Goal: Information Seeking & Learning: Learn about a topic

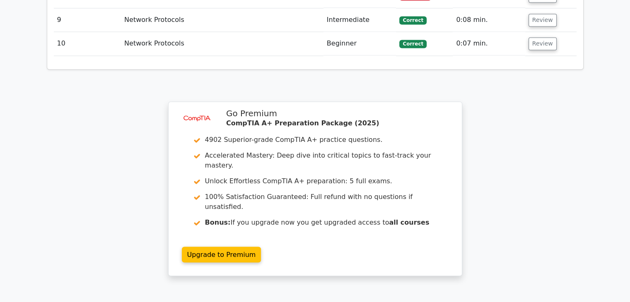
scroll to position [1422, 0]
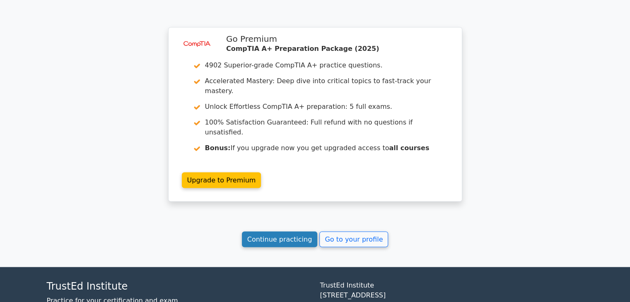
click at [302, 231] on link "Continue practicing" at bounding box center [280, 239] width 76 height 16
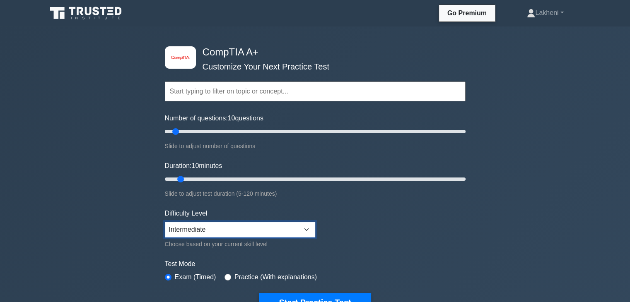
click at [264, 231] on select "Beginner Intermediate Expert" at bounding box center [240, 230] width 150 height 16
select select "expert"
click at [165, 222] on select "Beginner Intermediate Expert" at bounding box center [240, 230] width 150 height 16
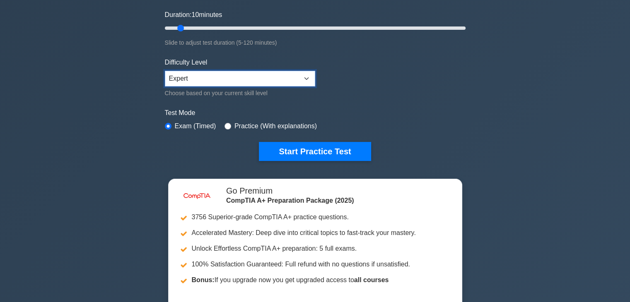
scroll to position [166, 0]
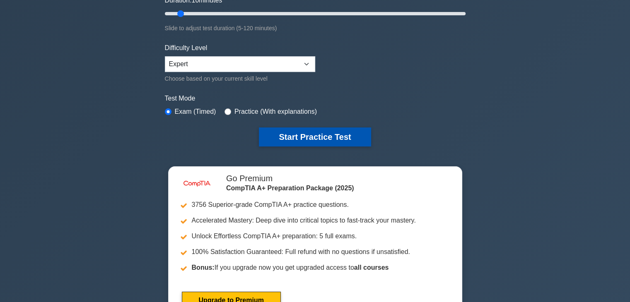
click at [336, 140] on button "Start Practice Test" at bounding box center [315, 137] width 112 height 19
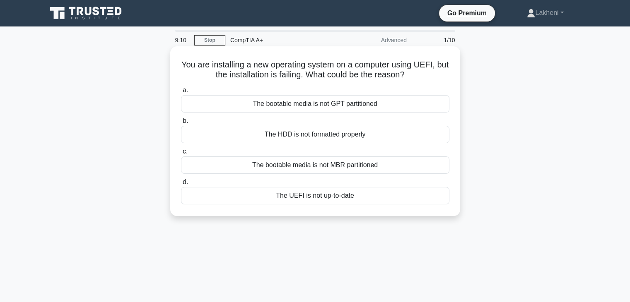
click at [352, 193] on div "The UEFI is not up-to-date" at bounding box center [315, 195] width 268 height 17
click at [181, 185] on input "d. The UEFI is not up-to-date" at bounding box center [181, 182] width 0 height 5
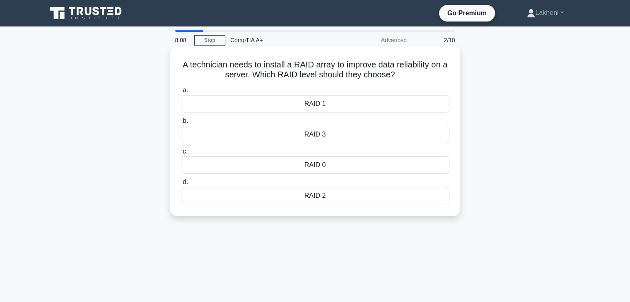
click at [318, 166] on div "RAID 0" at bounding box center [315, 165] width 268 height 17
click at [181, 154] on input "c. RAID 0" at bounding box center [181, 151] width 0 height 5
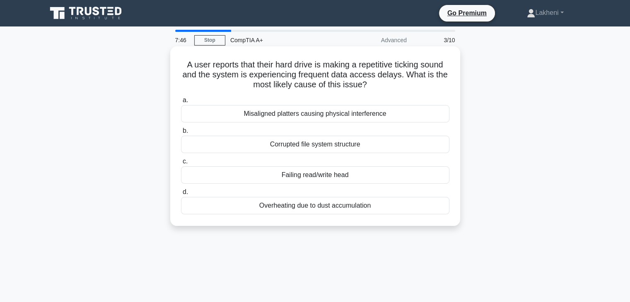
click at [339, 118] on div "Misaligned platters causing physical interference" at bounding box center [315, 113] width 268 height 17
click at [181, 103] on input "a. Misaligned platters causing physical interference" at bounding box center [181, 100] width 0 height 5
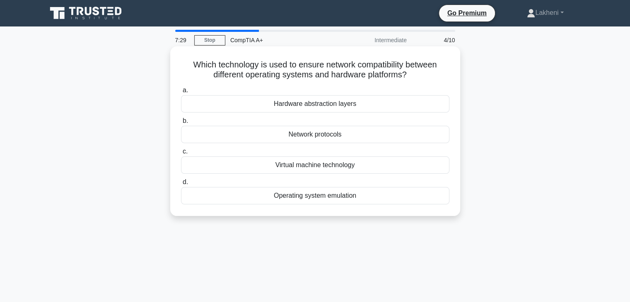
click at [314, 108] on div "Hardware abstraction layers" at bounding box center [315, 103] width 268 height 17
click at [181, 93] on input "a. Hardware abstraction layers" at bounding box center [181, 90] width 0 height 5
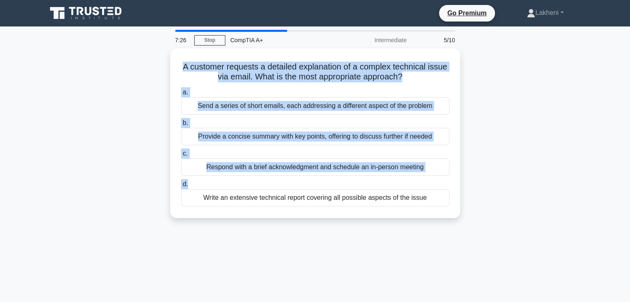
drag, startPoint x: 177, startPoint y: 64, endPoint x: 467, endPoint y: 180, distance: 311.8
click at [467, 180] on div "A customer requests a detailed explanation of a complex technical issue via ema…" at bounding box center [315, 138] width 547 height 180
click at [485, 173] on div "A customer requests a detailed explanation of a complex technical issue via ema…" at bounding box center [315, 138] width 547 height 180
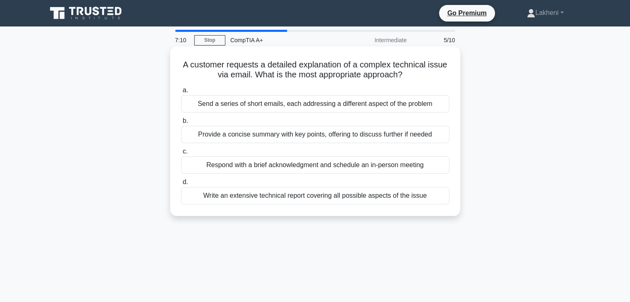
click at [369, 202] on div "Write an extensive technical report covering all possible aspects of the issue" at bounding box center [315, 195] width 268 height 17
click at [181, 185] on input "d. Write an extensive technical report covering all possible aspects of the iss…" at bounding box center [181, 182] width 0 height 5
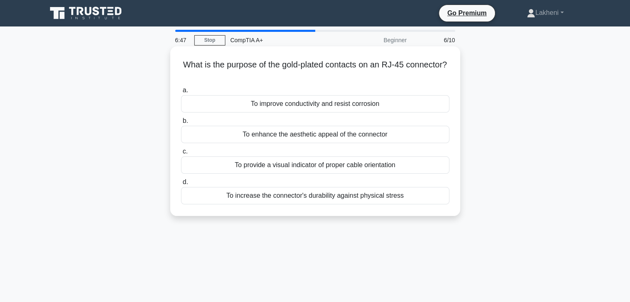
click at [350, 142] on div "To enhance the aesthetic appeal of the connector" at bounding box center [315, 134] width 268 height 17
click at [181, 124] on input "b. To enhance the aesthetic appeal of the connector" at bounding box center [181, 120] width 0 height 5
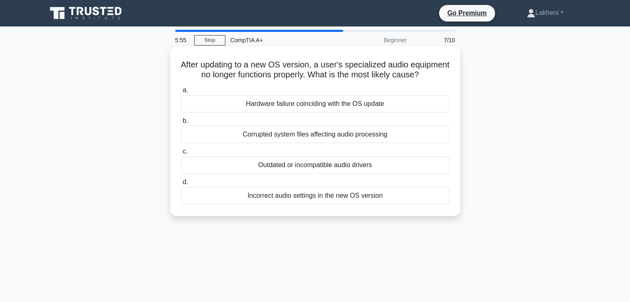
click at [333, 205] on div "Incorrect audio settings in the new OS version" at bounding box center [315, 195] width 268 height 17
click at [181, 185] on input "d. Incorrect audio settings in the new OS version" at bounding box center [181, 182] width 0 height 5
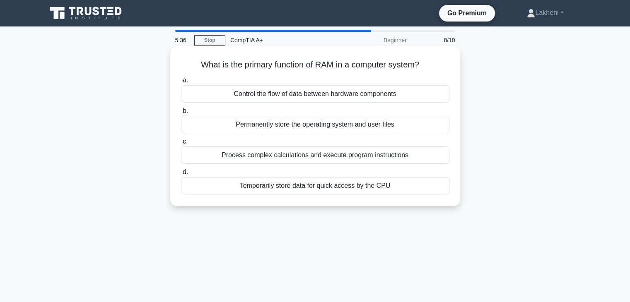
click at [357, 131] on div "Permanently store the operating system and user files" at bounding box center [315, 124] width 268 height 17
click at [181, 114] on input "b. Permanently store the operating system and user files" at bounding box center [181, 110] width 0 height 5
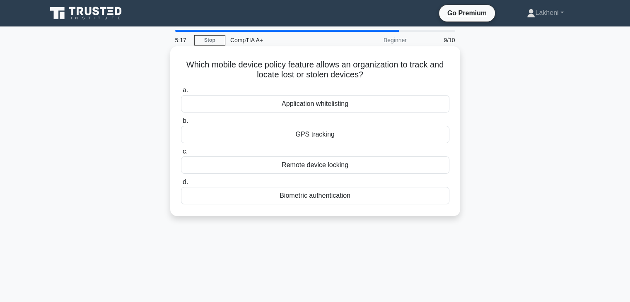
click at [309, 134] on div "GPS tracking" at bounding box center [315, 134] width 268 height 17
click at [181, 124] on input "b. GPS tracking" at bounding box center [181, 120] width 0 height 5
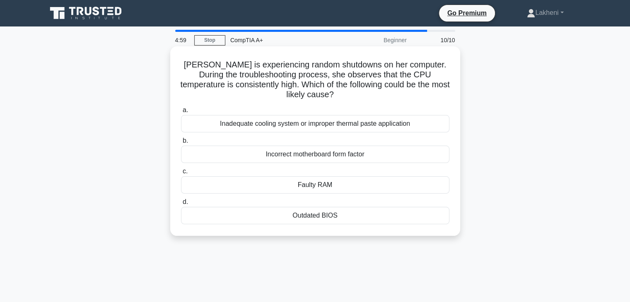
click at [300, 131] on div "Inadequate cooling system or improper thermal paste application" at bounding box center [315, 123] width 268 height 17
click at [181, 113] on input "a. Inadequate cooling system or improper thermal paste application" at bounding box center [181, 110] width 0 height 5
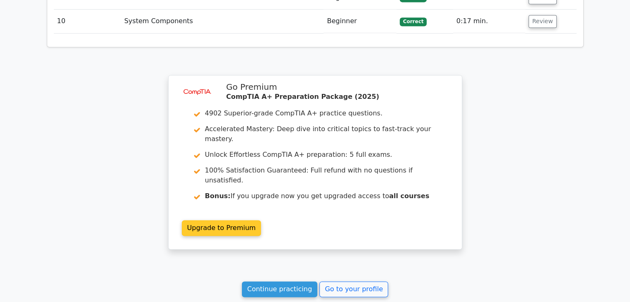
scroll to position [1201, 0]
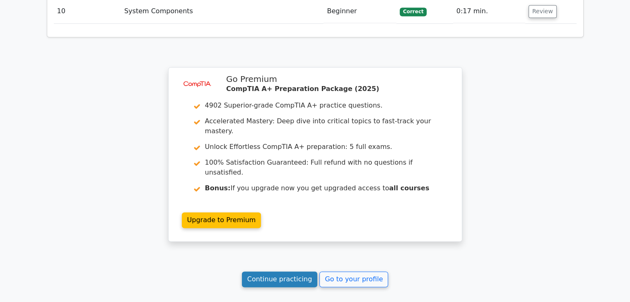
click at [285, 272] on link "Continue practicing" at bounding box center [280, 280] width 76 height 16
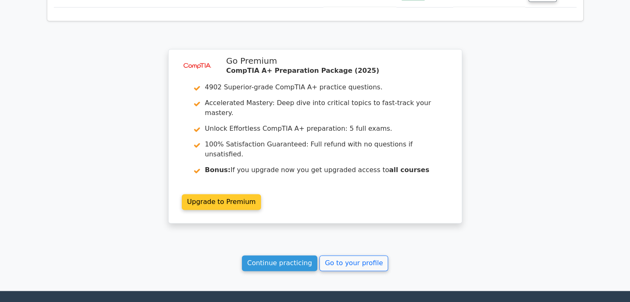
scroll to position [1258, 0]
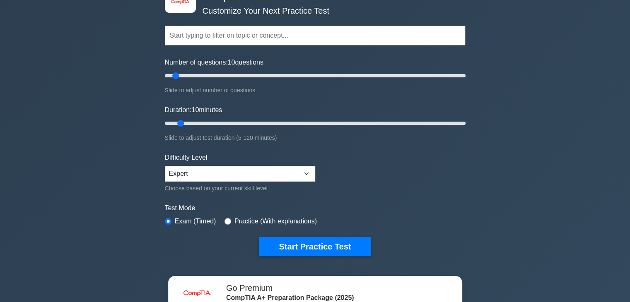
scroll to position [41, 0]
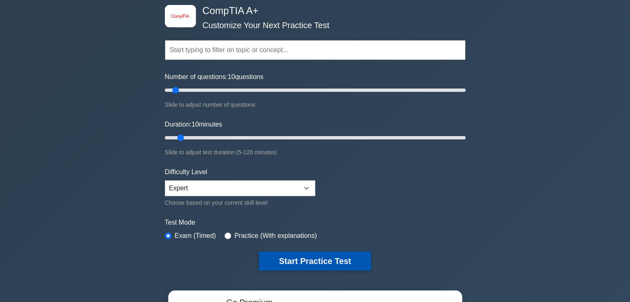
click at [355, 262] on button "Start Practice Test" at bounding box center [315, 261] width 112 height 19
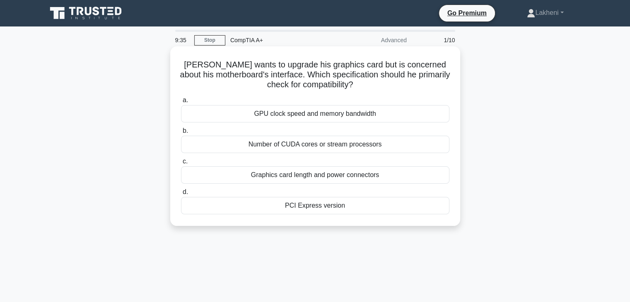
click at [306, 180] on div "Graphics card length and power connectors" at bounding box center [315, 174] width 268 height 17
click at [181, 164] on input "c. Graphics card length and power connectors" at bounding box center [181, 161] width 0 height 5
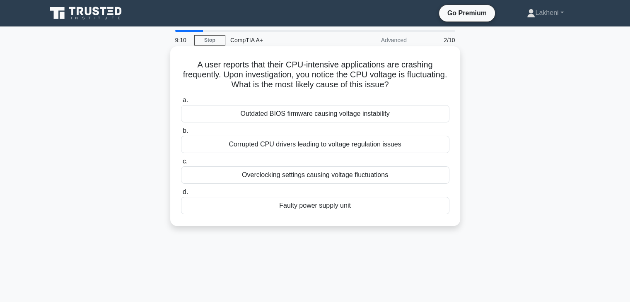
click at [315, 148] on div "Corrupted CPU drivers leading to voltage regulation issues" at bounding box center [315, 144] width 268 height 17
click at [181, 134] on input "b. Corrupted CPU drivers leading to voltage regulation issues" at bounding box center [181, 130] width 0 height 5
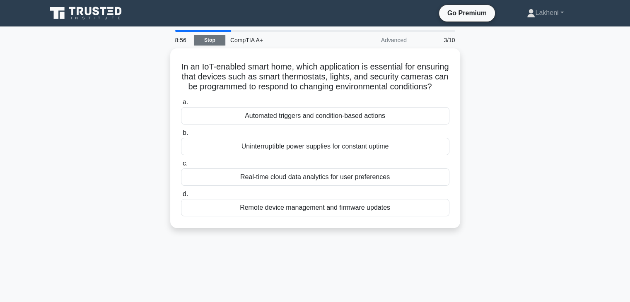
click at [221, 39] on link "Stop" at bounding box center [209, 40] width 31 height 10
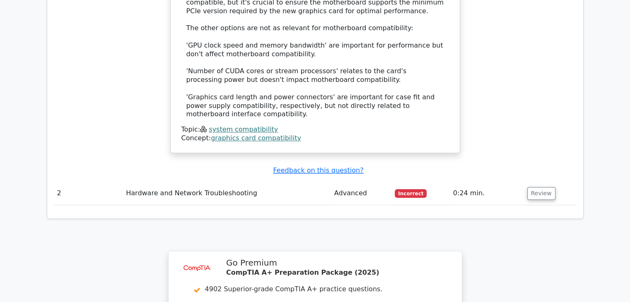
scroll to position [911, 0]
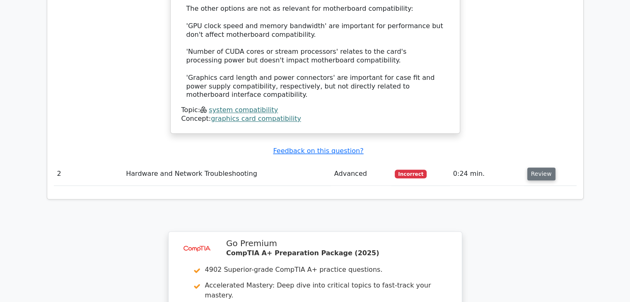
click at [530, 168] on button "Review" at bounding box center [541, 174] width 28 height 13
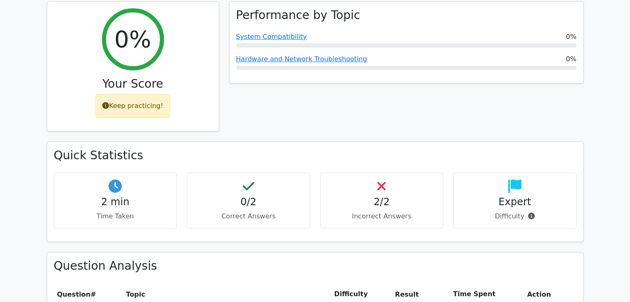
scroll to position [242, 0]
